Goal: Communication & Community: Ask a question

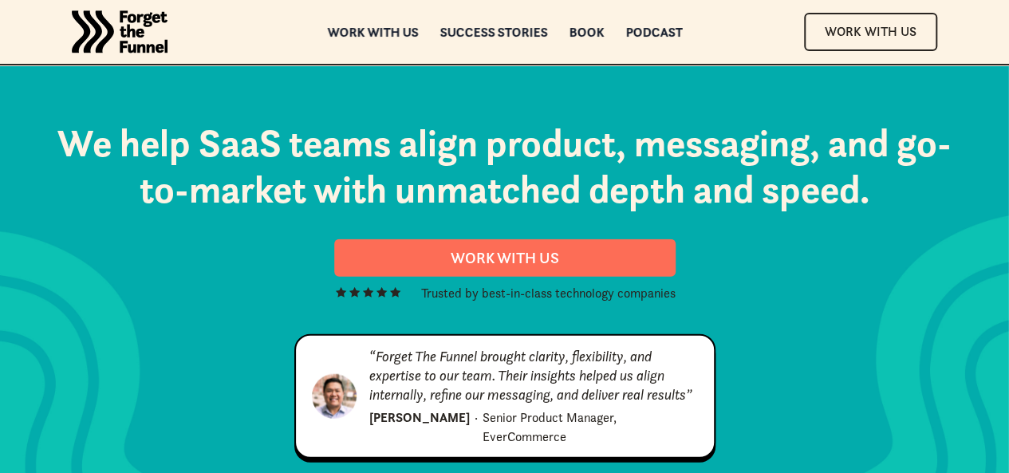
scroll to position [8036, 0]
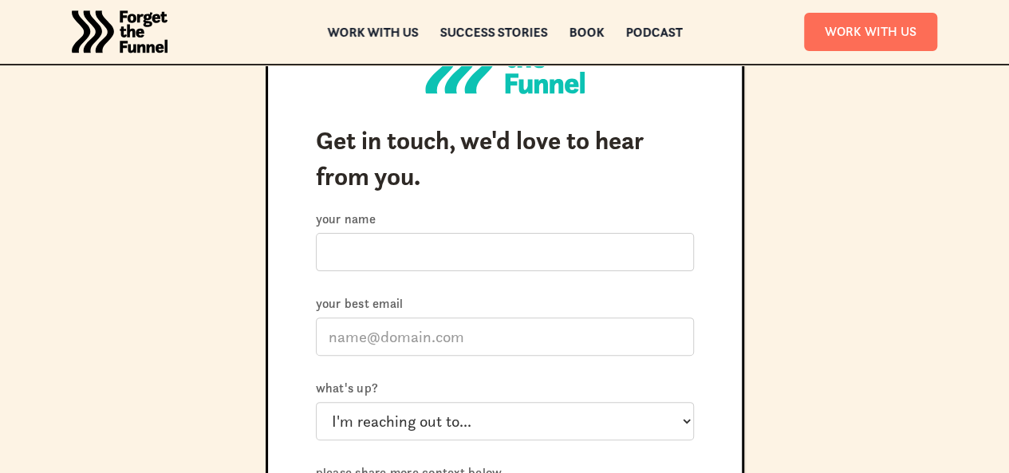
scroll to position [67, 0]
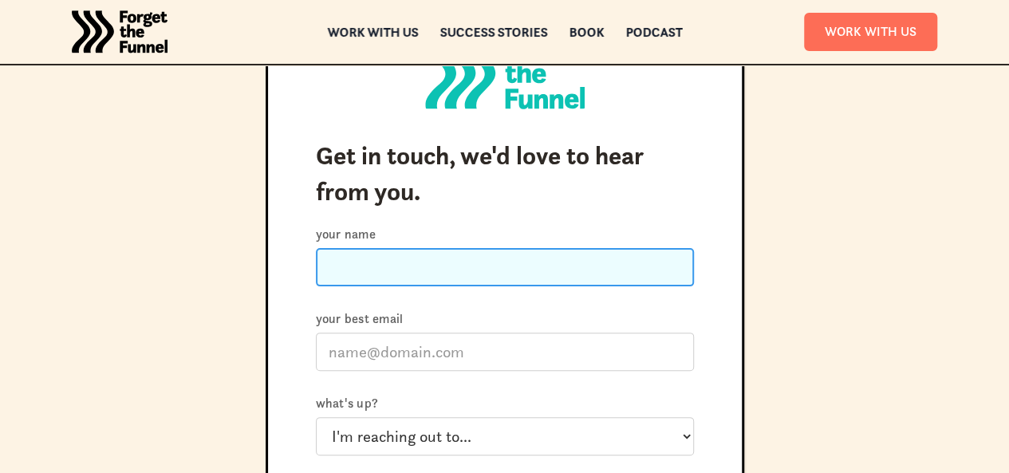
click at [379, 262] on input "Your name" at bounding box center [505, 267] width 378 height 38
type input "[PERSON_NAME]"
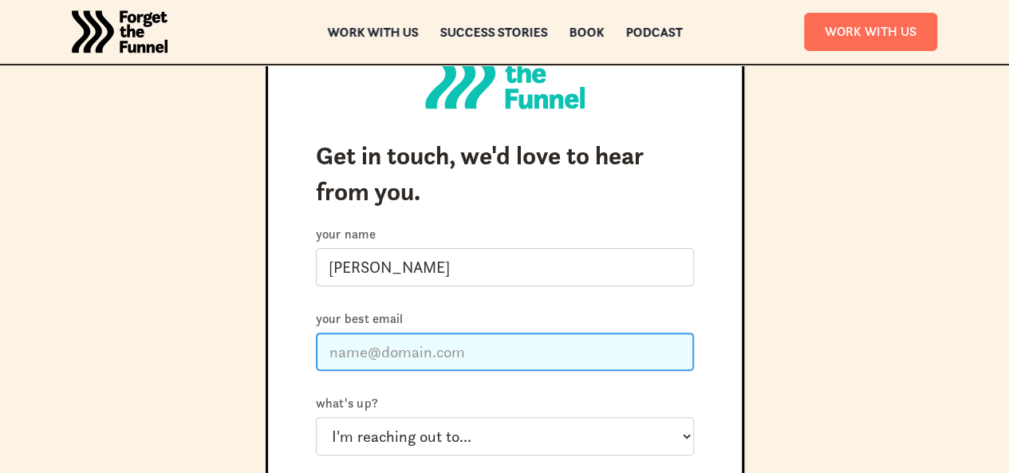
click at [362, 364] on input "Your best email" at bounding box center [505, 352] width 378 height 38
type input "[EMAIL_ADDRESS][DOMAIN_NAME]"
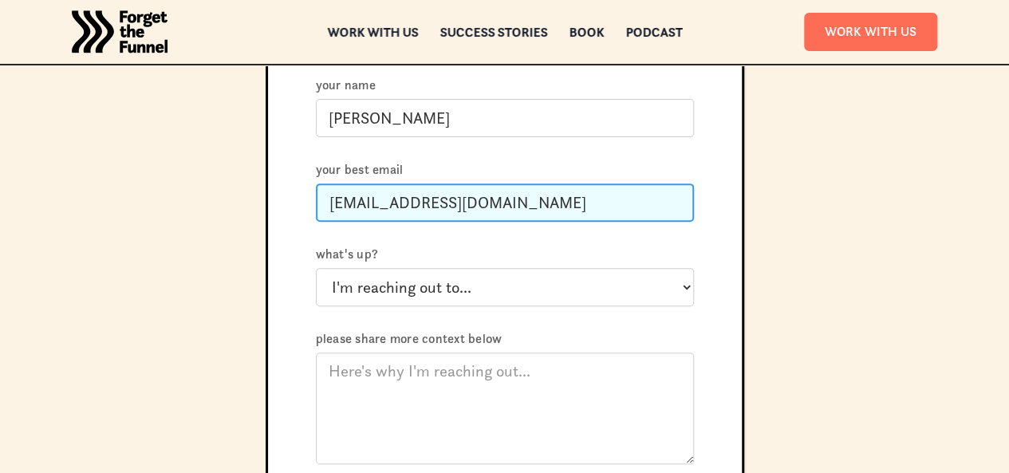
scroll to position [226, 0]
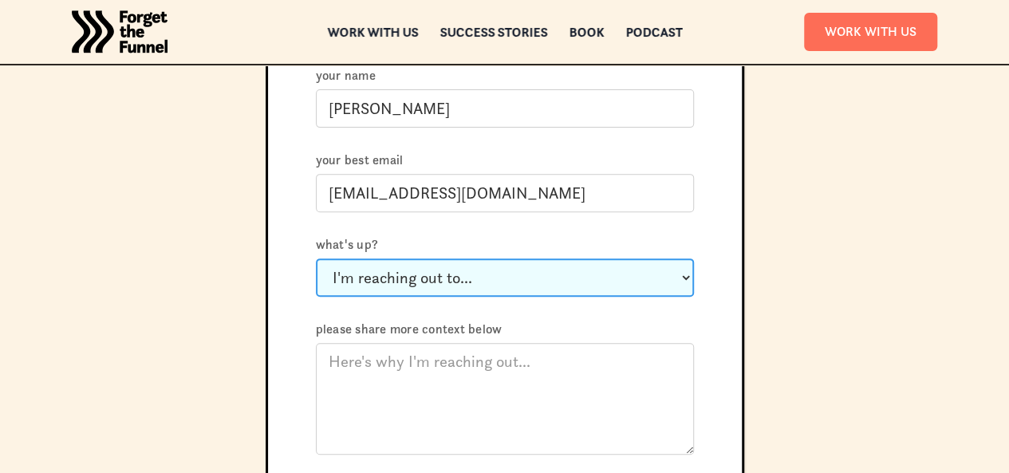
click at [339, 276] on select "I'm reaching out to... Just say hi Ask a question about working with you Invite…" at bounding box center [505, 278] width 378 height 38
select select "Other"
click at [316, 259] on select "I'm reaching out to... Just say hi Ask a question about working with you Invite…" at bounding box center [505, 278] width 378 height 38
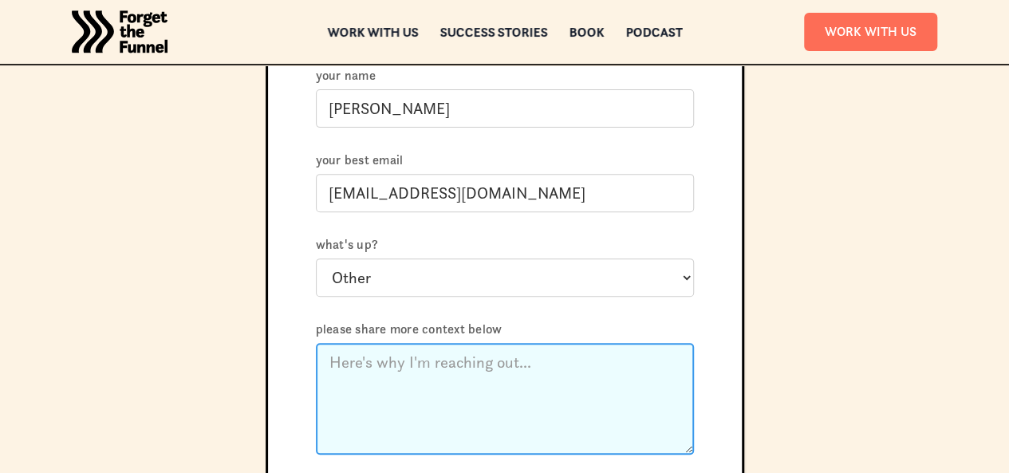
click at [421, 368] on textarea "Please share more context below" at bounding box center [505, 399] width 378 height 112
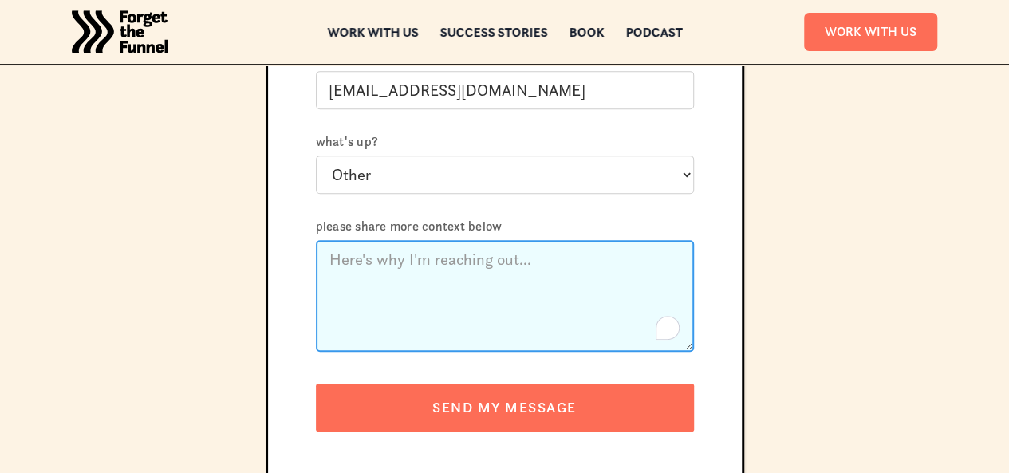
scroll to position [346, 0]
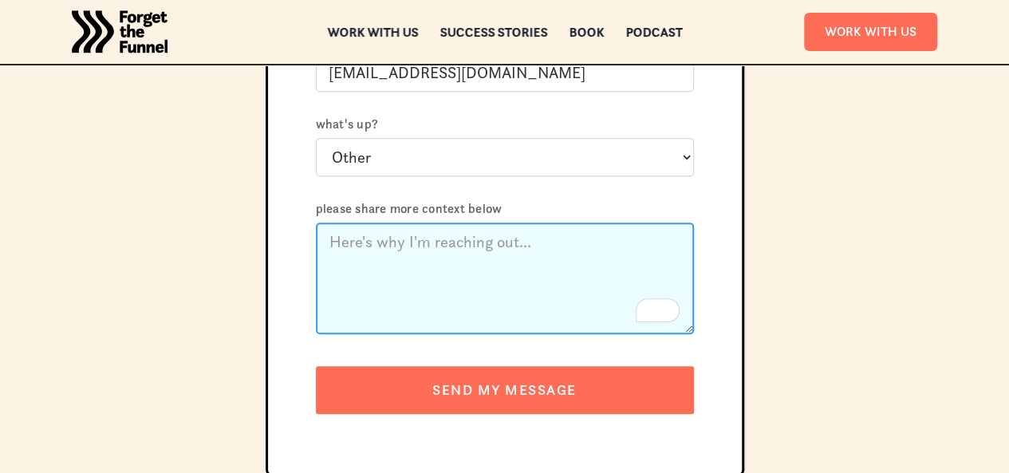
paste textarea "Hi [PERSON_NAME], Reaching out from ZoomSphere—where we like our marketing conv…"
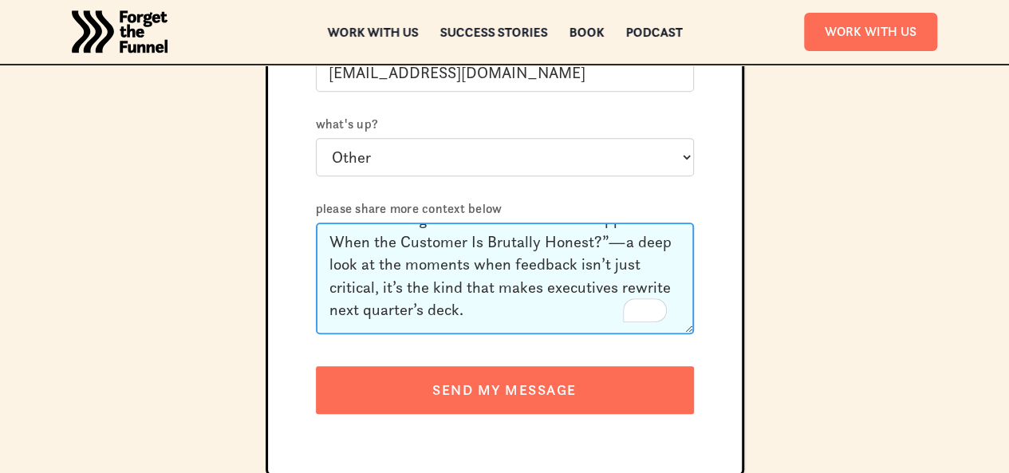
scroll to position [0, 0]
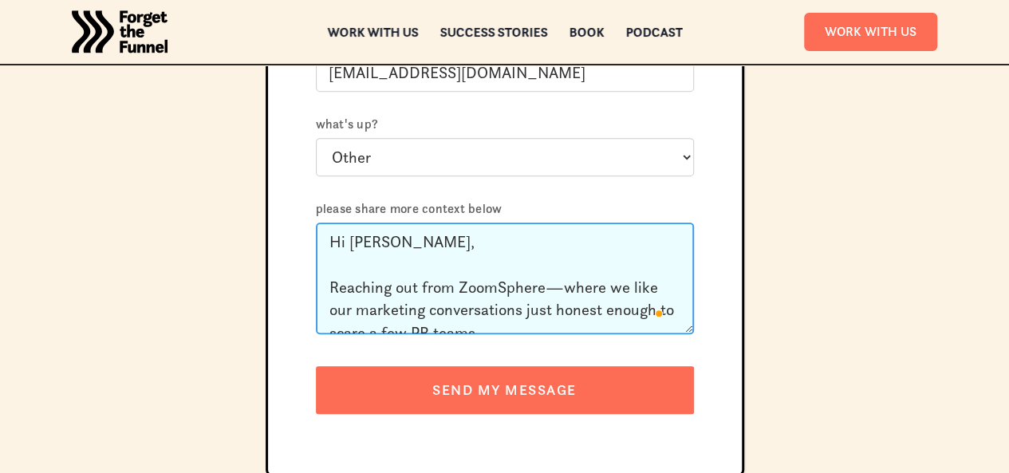
click at [330, 288] on textarea "Hi [PERSON_NAME], Reaching out from ZoomSphere—where we like our marketing conv…" at bounding box center [505, 279] width 378 height 112
click at [586, 291] on textarea "Hi [PERSON_NAME], I'm reaching out from ZoomSphere—where we like our marketing …" at bounding box center [505, 279] width 378 height 112
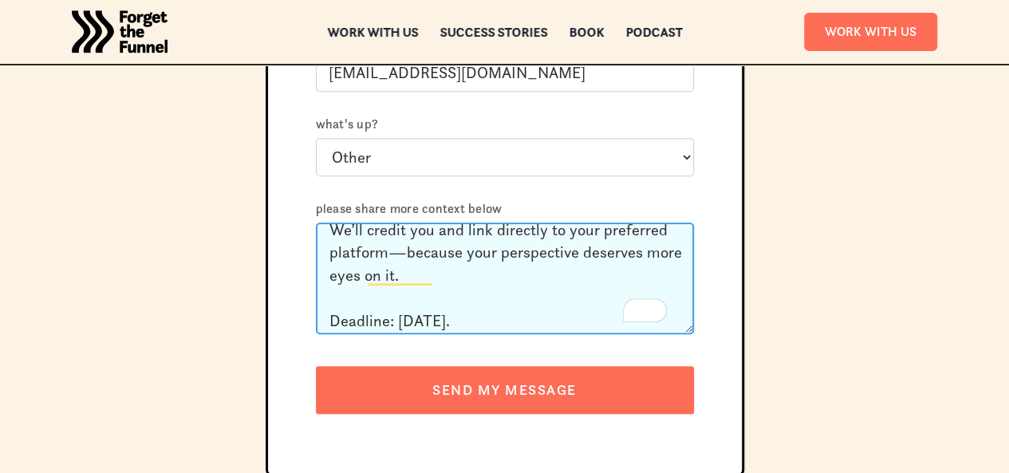
click at [398, 248] on textarea "Hi [PERSON_NAME], I'm reaching out from ZoomSphere, where we like our marketing…" at bounding box center [505, 279] width 378 height 112
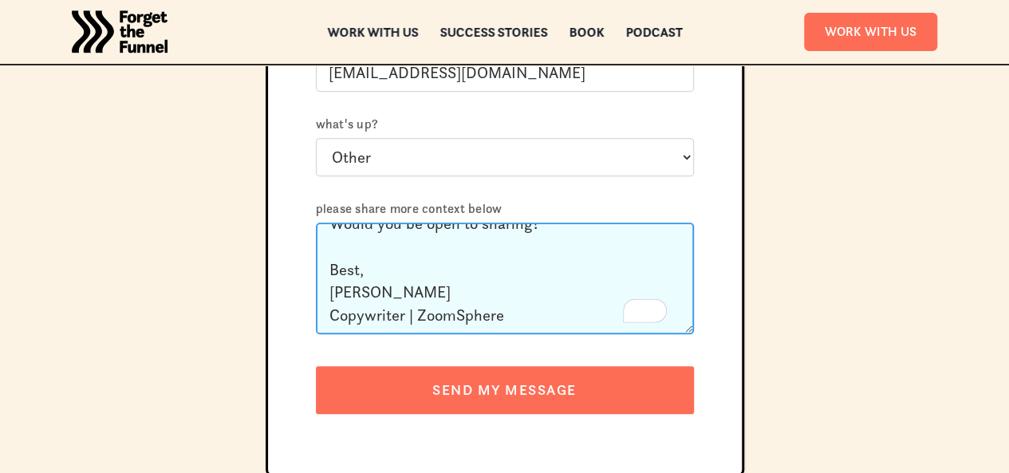
type textarea "Hi [PERSON_NAME], I'm reaching out from ZoomSphere, where we like our marketing…"
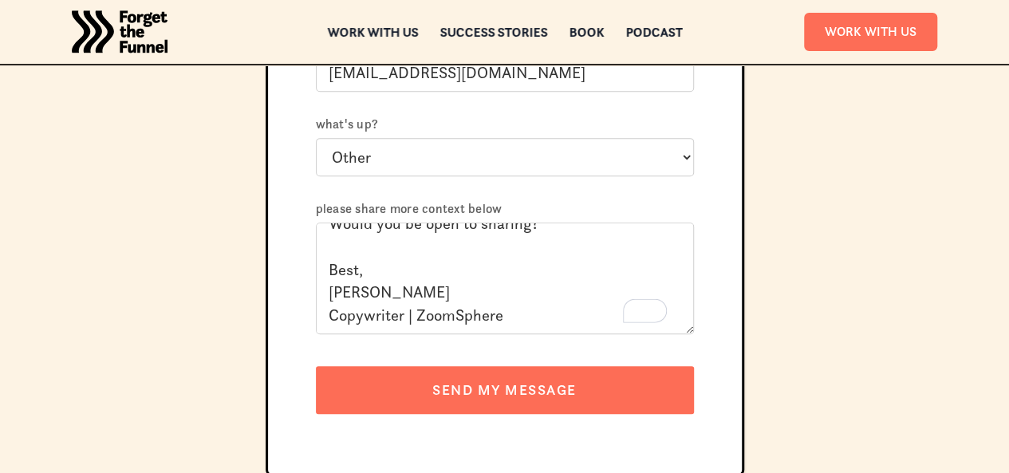
click at [380, 397] on input "SEND MY MESSAGE" at bounding box center [505, 390] width 378 height 48
type input "Please wait..."
